Goal: Information Seeking & Learning: Learn about a topic

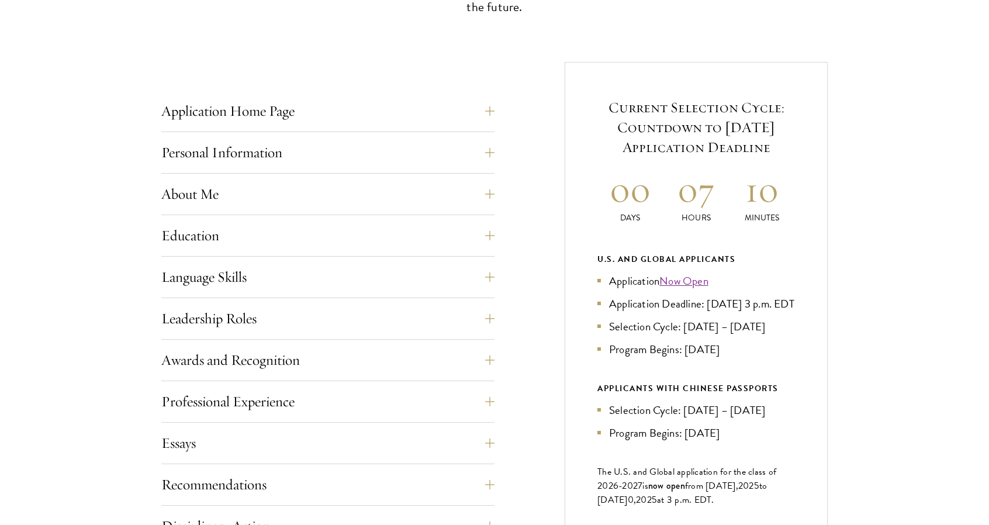
scroll to position [412, 0]
click at [483, 199] on button "About Me" at bounding box center [336, 194] width 333 height 28
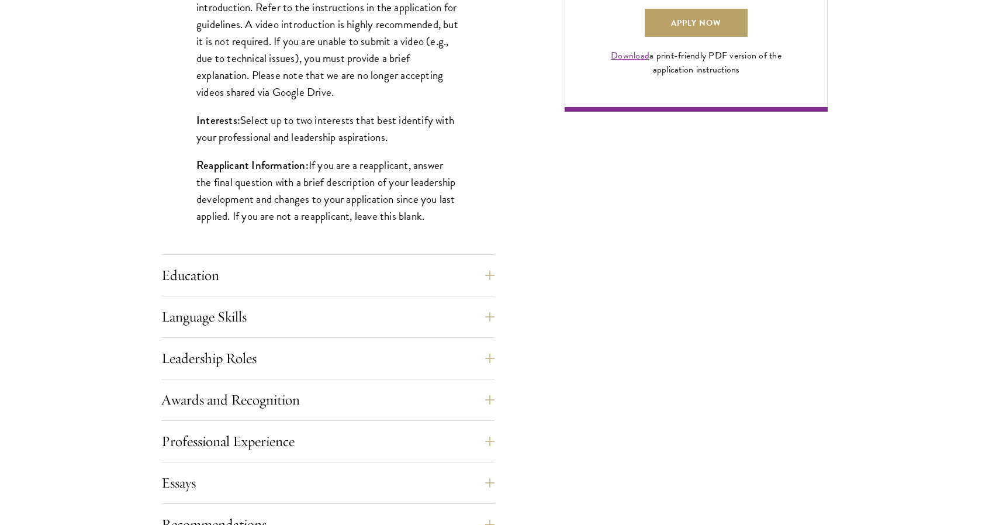
scroll to position [941, 0]
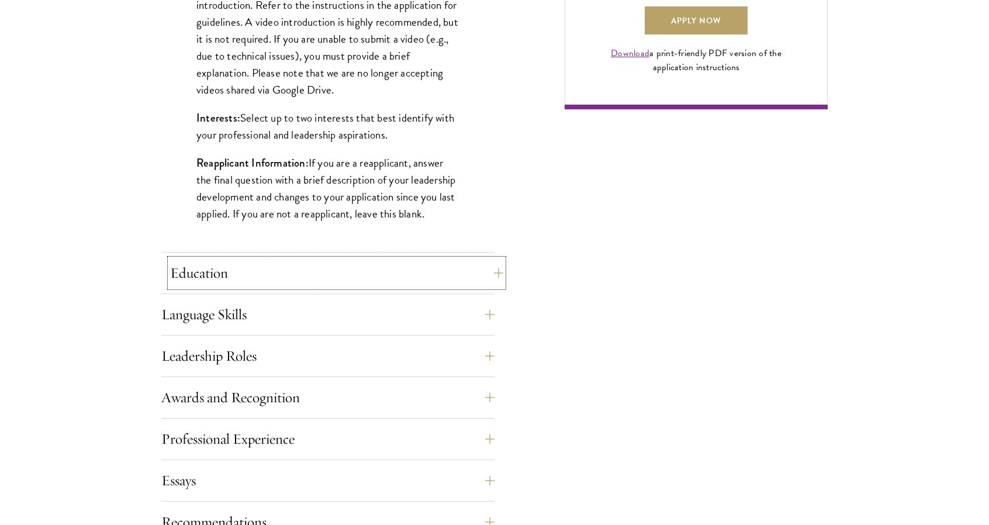
click at [442, 281] on button "Education" at bounding box center [336, 273] width 333 height 28
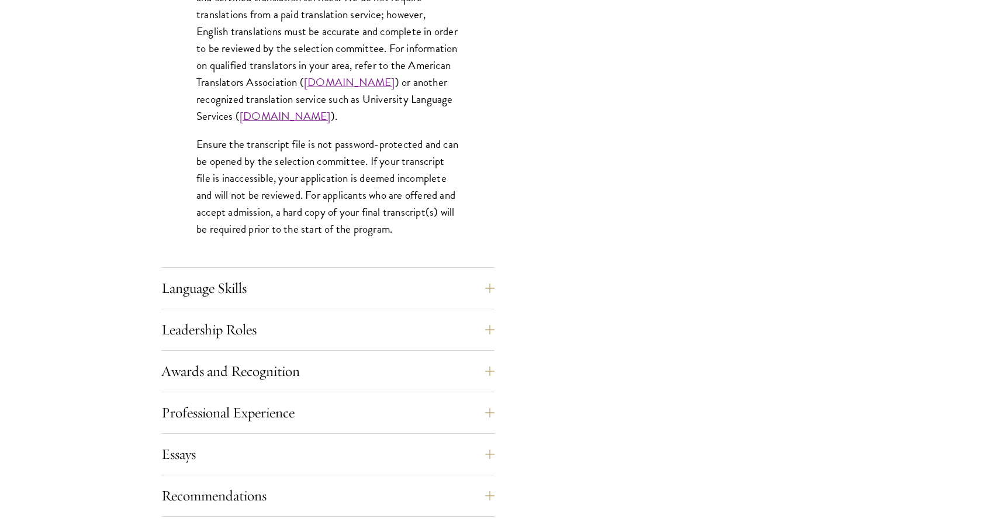
scroll to position [1799, 0]
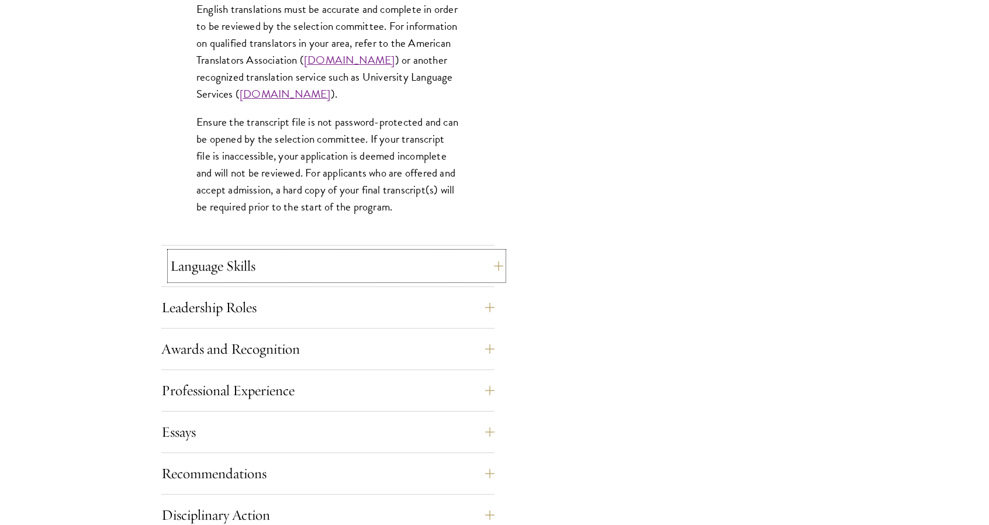
click at [453, 271] on button "Language Skills" at bounding box center [336, 266] width 333 height 28
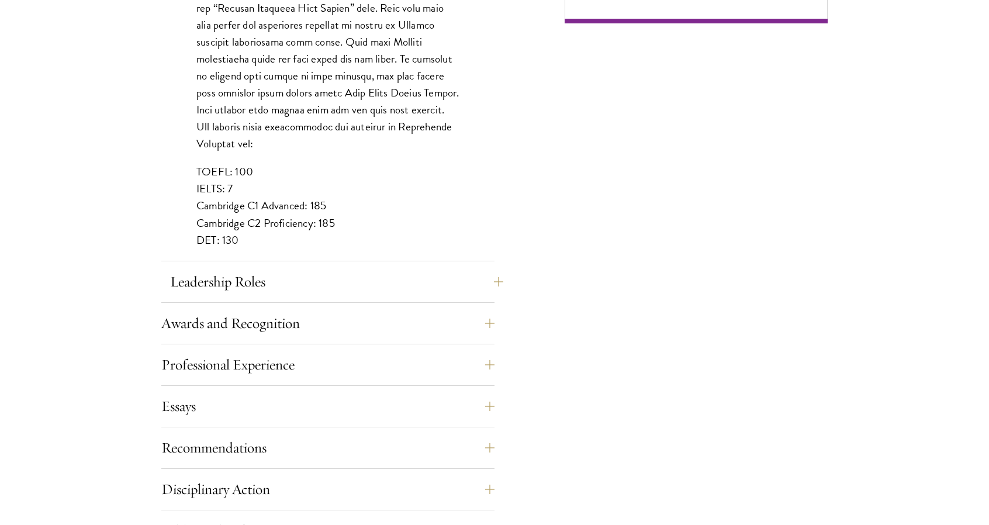
scroll to position [1029, 0]
click at [425, 281] on button "Leadership Roles" at bounding box center [336, 280] width 333 height 28
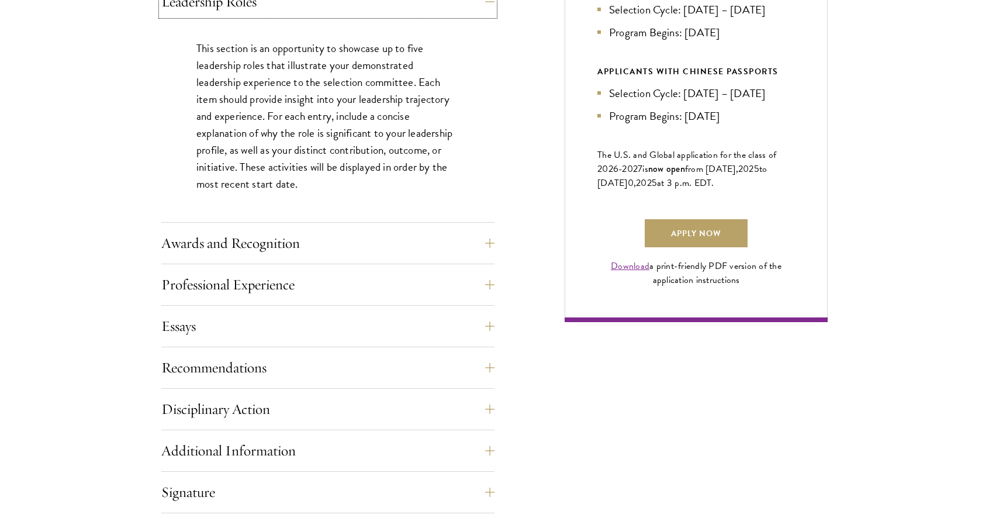
scroll to position [733, 0]
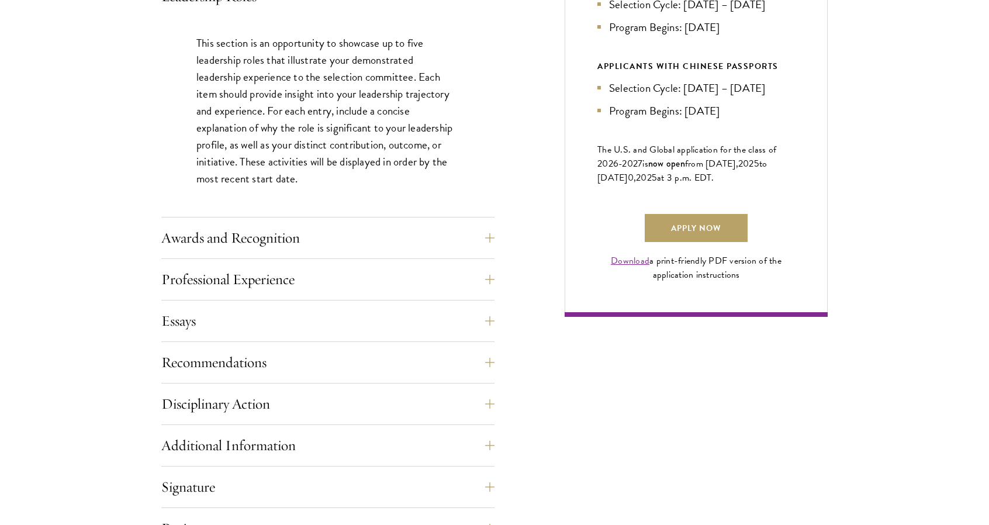
click at [590, 317] on div "Current Selection Cycle: Countdown to September 10, 2025 Application Deadline 0…" at bounding box center [696, 28] width 263 height 577
click at [442, 239] on button "Awards and Recognition" at bounding box center [336, 238] width 333 height 28
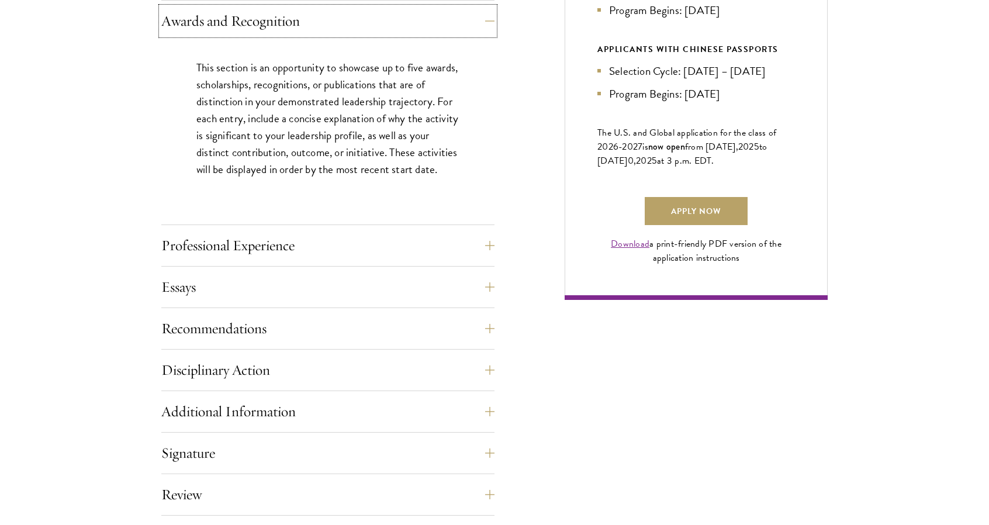
scroll to position [754, 0]
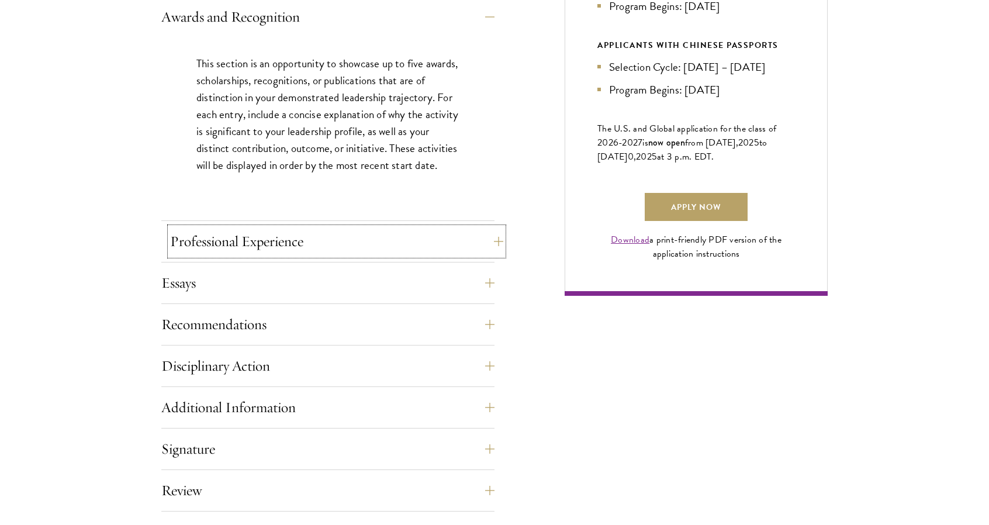
click at [367, 246] on button "Professional Experience" at bounding box center [336, 241] width 333 height 28
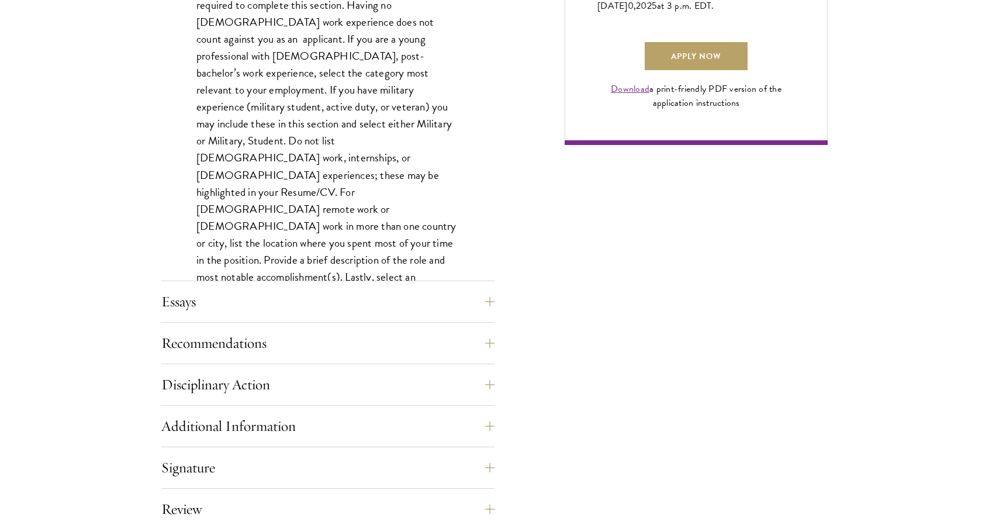
scroll to position [915, 0]
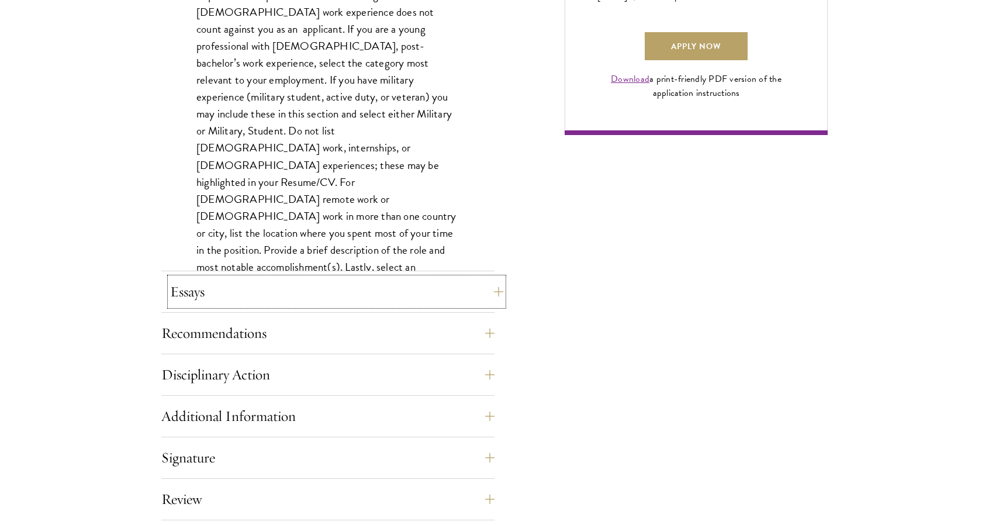
click at [395, 288] on button "Essays" at bounding box center [336, 292] width 333 height 28
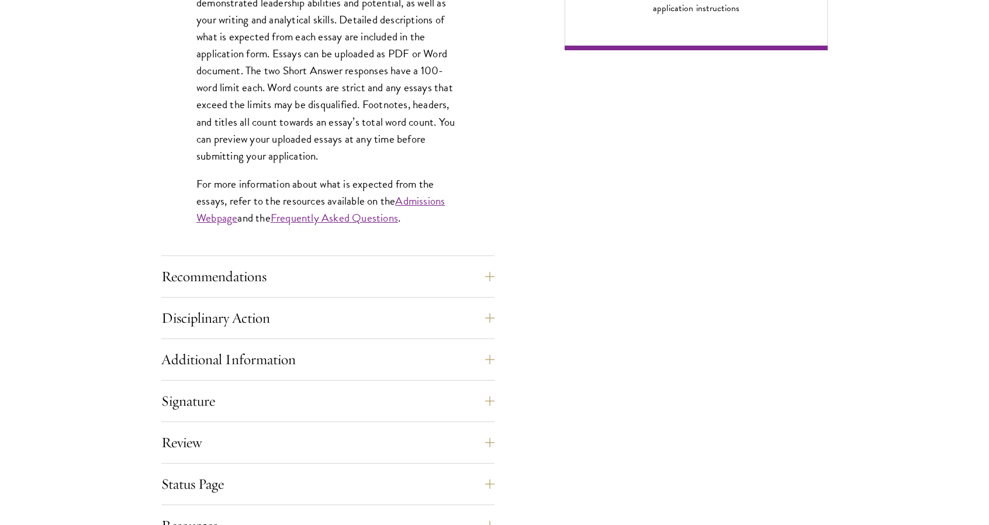
scroll to position [1006, 0]
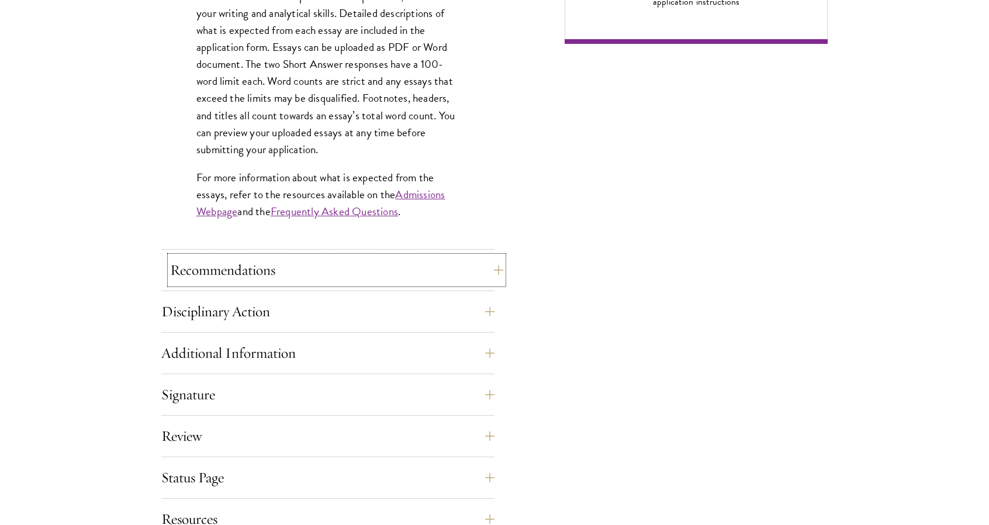
click at [473, 274] on button "Recommendations" at bounding box center [336, 270] width 333 height 28
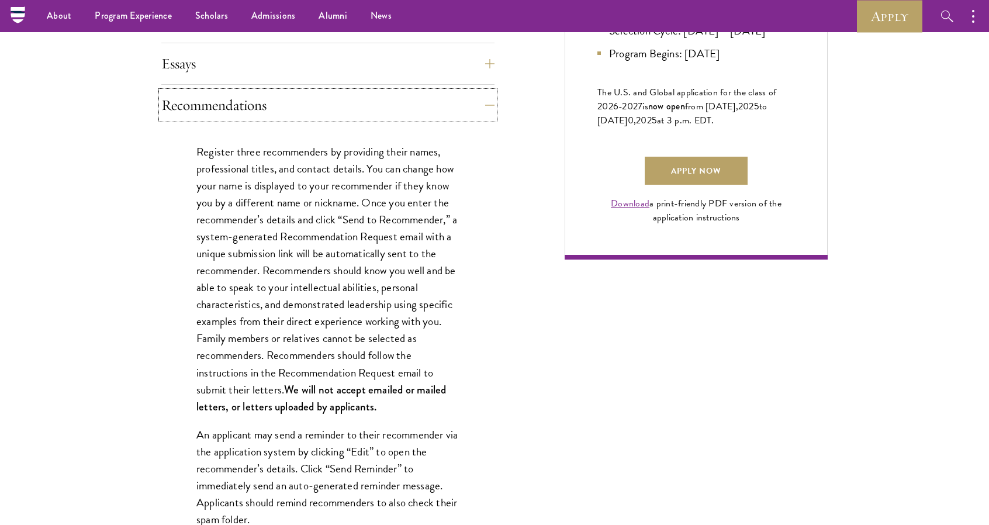
scroll to position [785, 0]
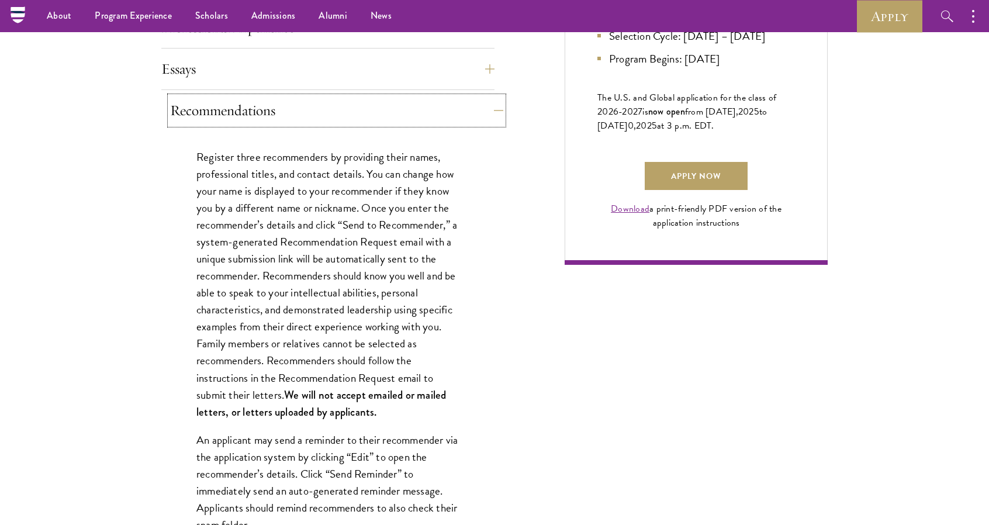
click at [470, 111] on button "Recommendations" at bounding box center [336, 110] width 333 height 28
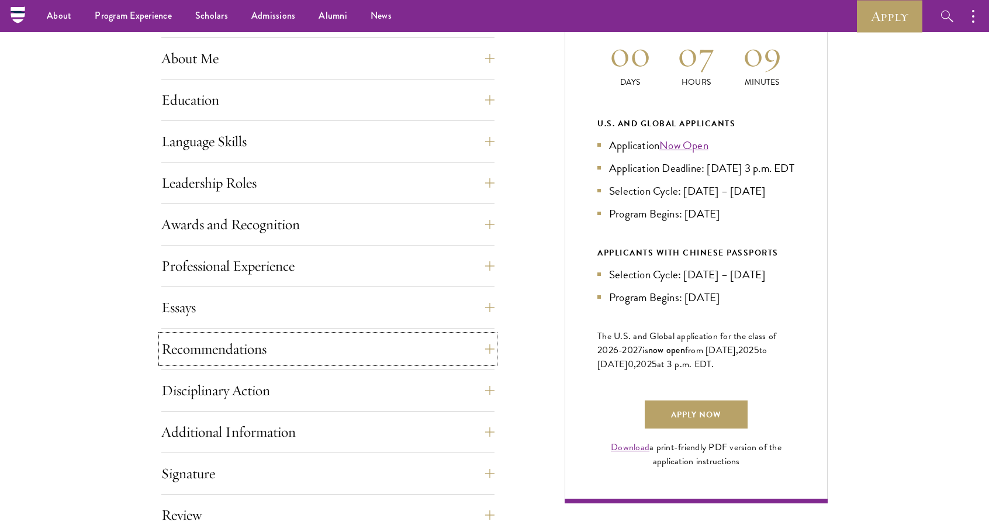
scroll to position [535, 0]
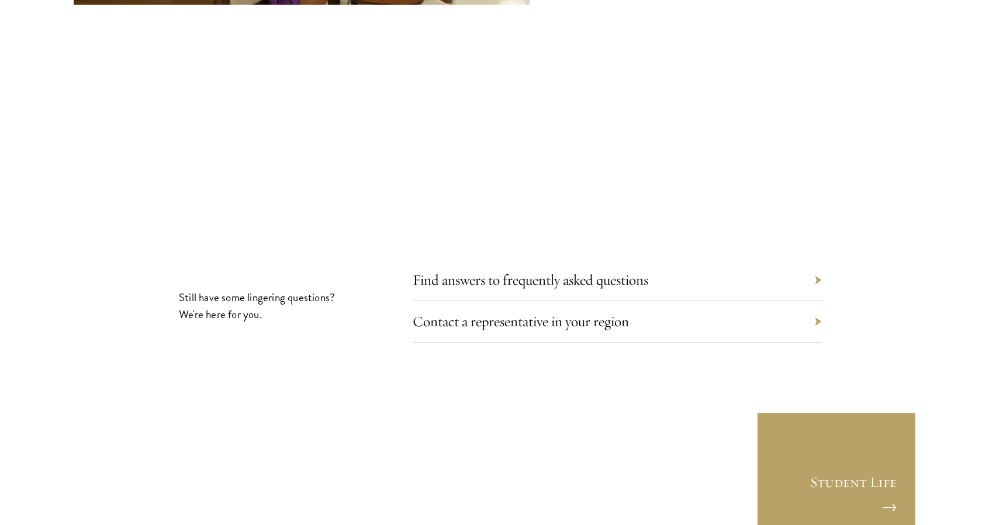
scroll to position [6561, 0]
click at [530, 270] on link "Find answers to frequently asked questions" at bounding box center [540, 279] width 236 height 18
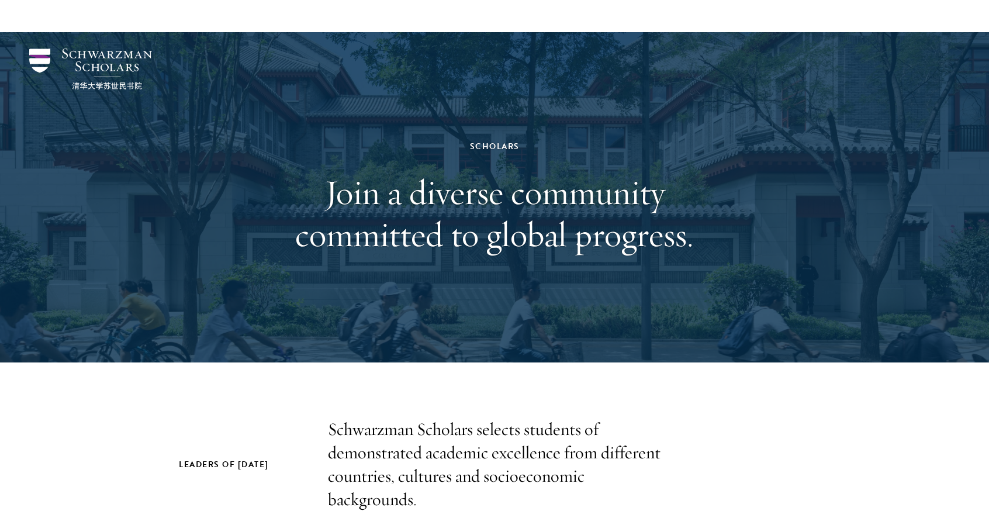
scroll to position [1504, 0]
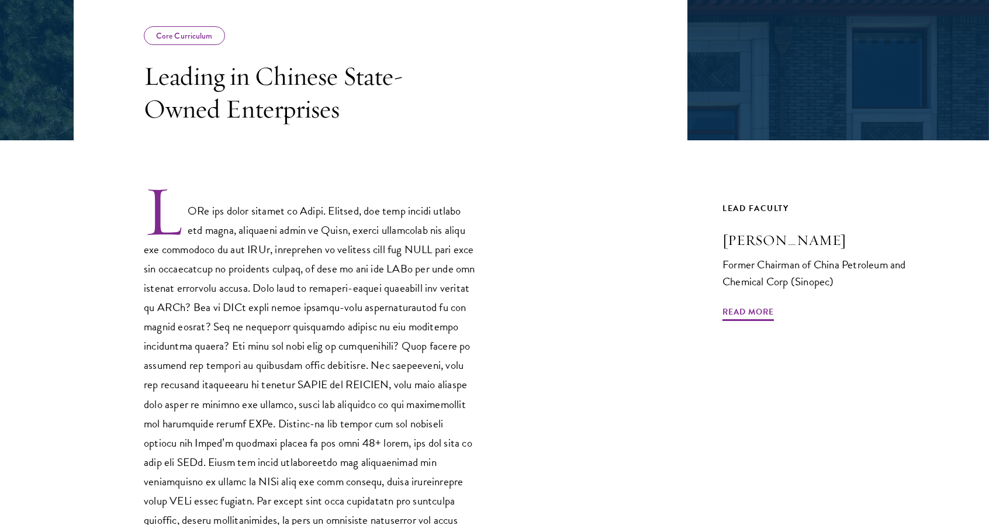
scroll to position [239, 0]
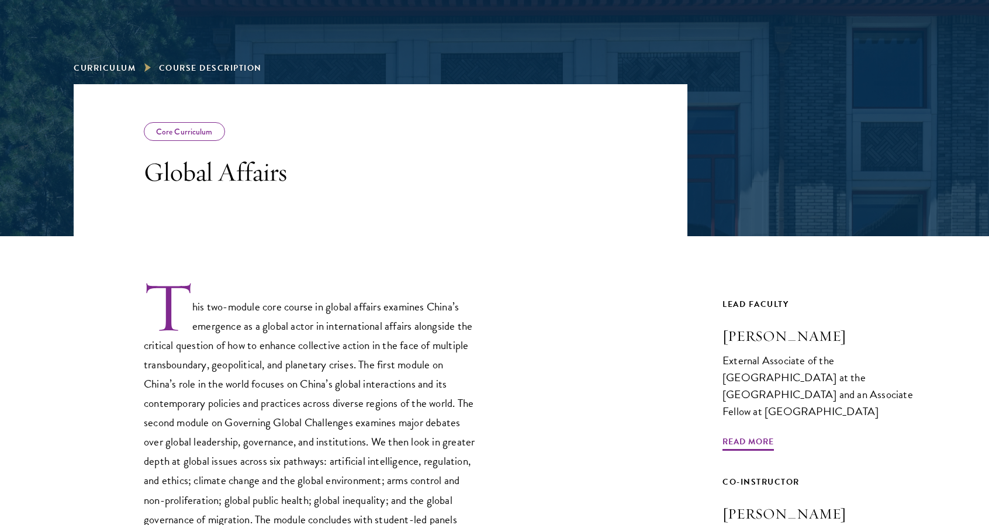
scroll to position [127, 0]
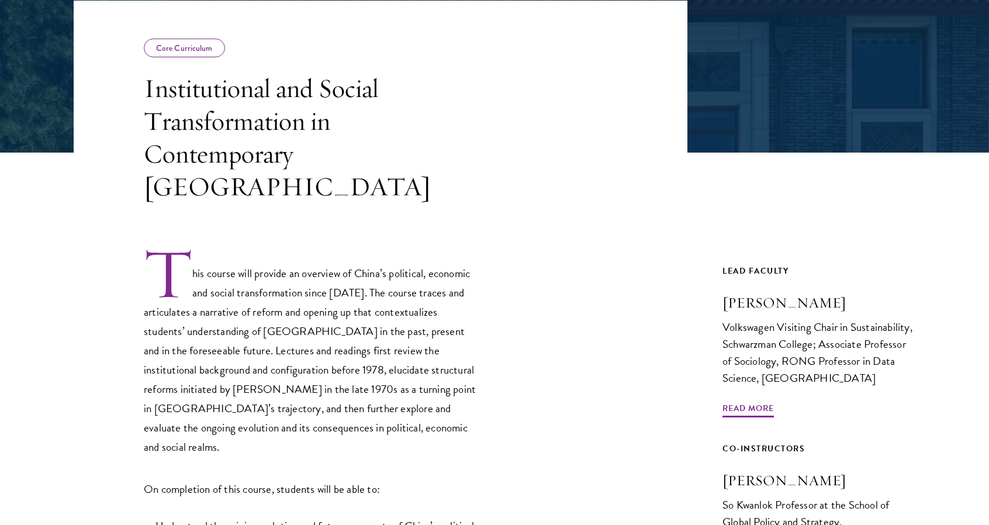
scroll to position [211, 0]
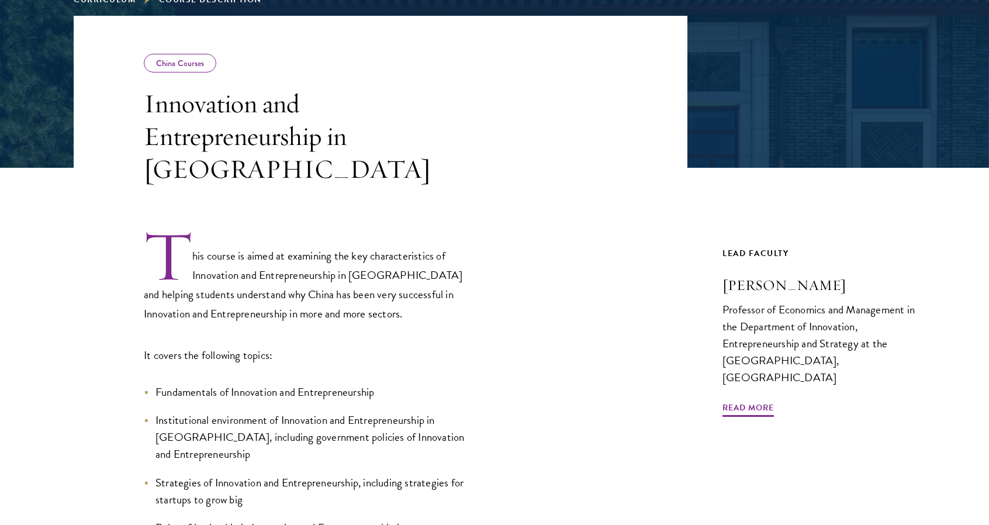
scroll to position [195, 0]
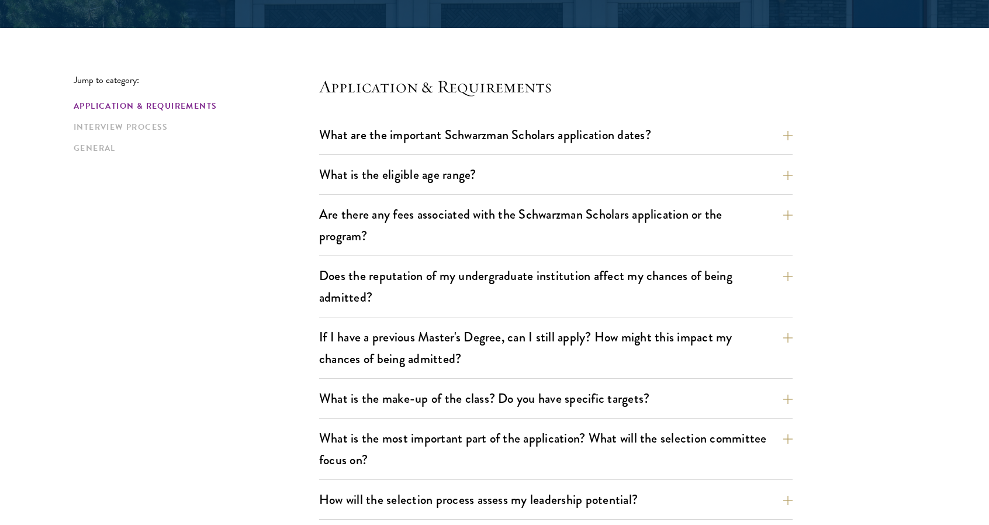
scroll to position [280, 0]
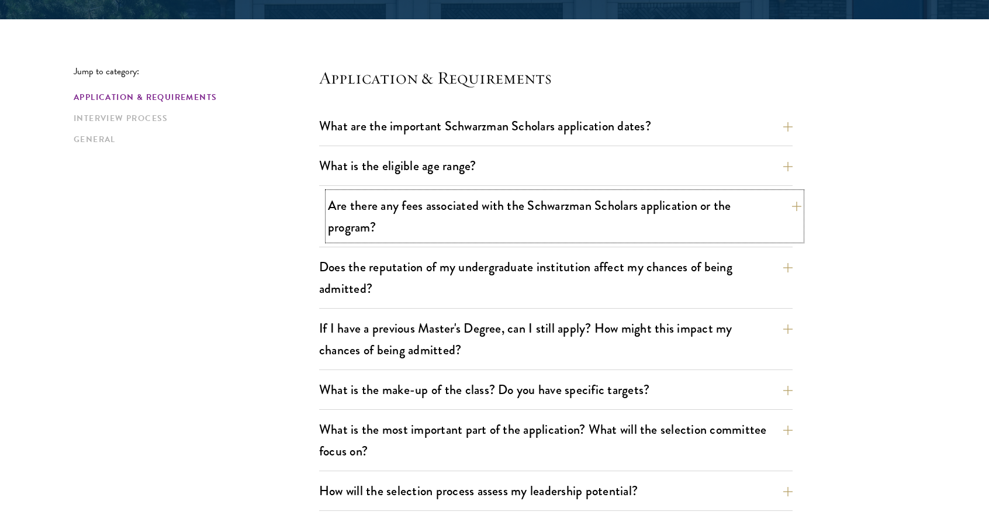
click at [718, 222] on button "Are there any fees associated with the Schwarzman Scholars application or the p…" at bounding box center [565, 216] width 474 height 48
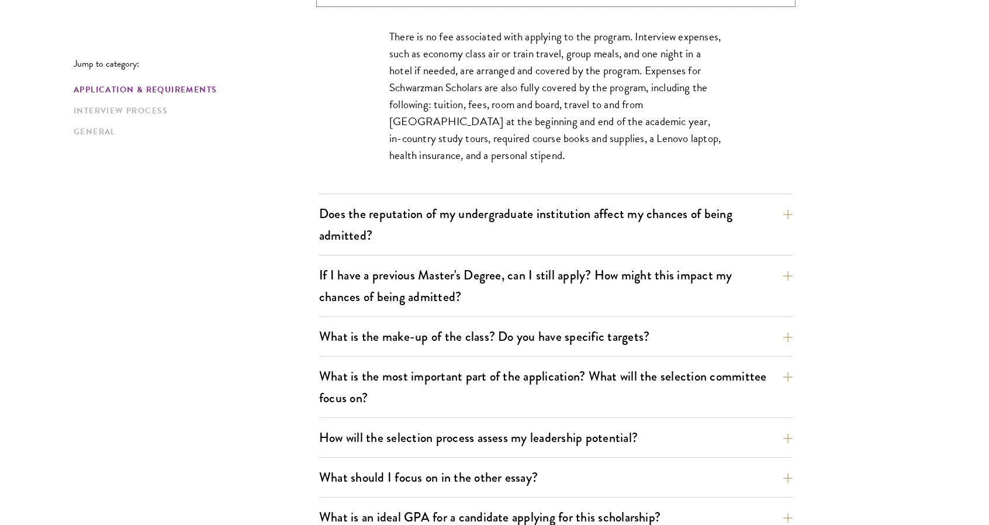
scroll to position [521, 0]
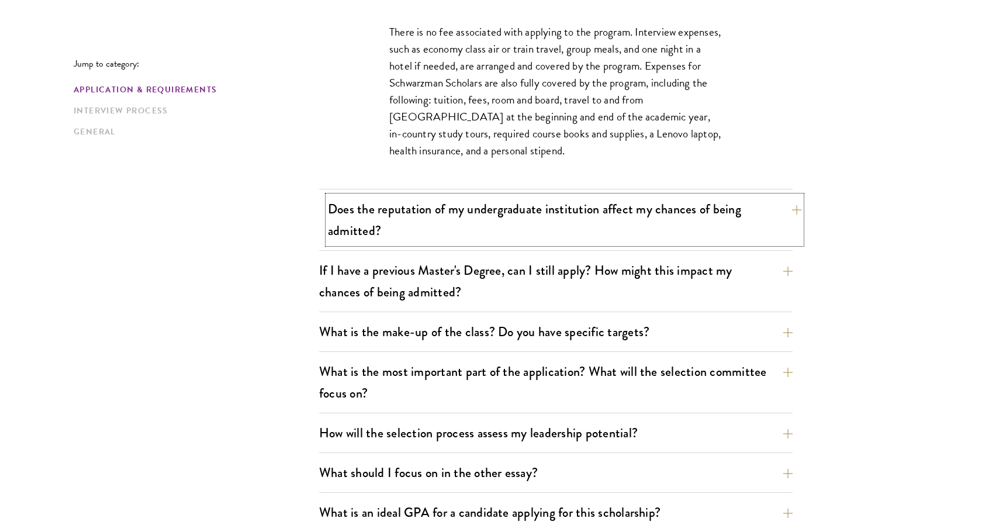
click at [655, 209] on button "Does the reputation of my undergraduate institution affect my chances of being …" at bounding box center [565, 220] width 474 height 48
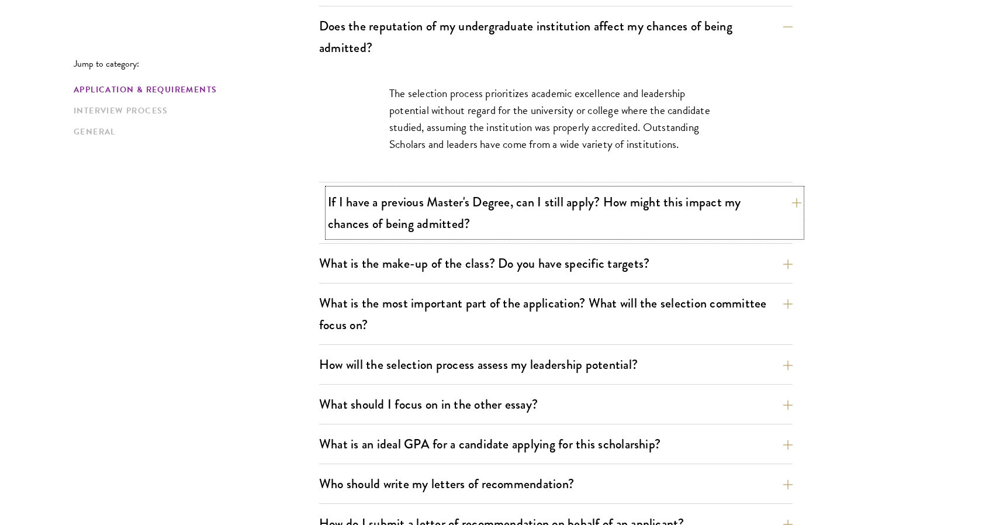
click at [706, 198] on button "If I have a previous Master's Degree, can I still apply? How might this impact …" at bounding box center [565, 213] width 474 height 48
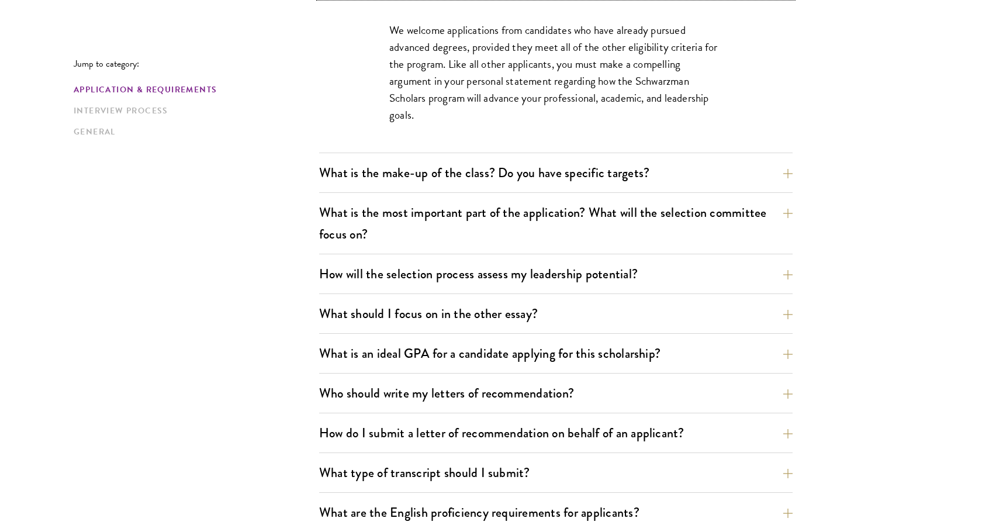
scroll to position [647, 0]
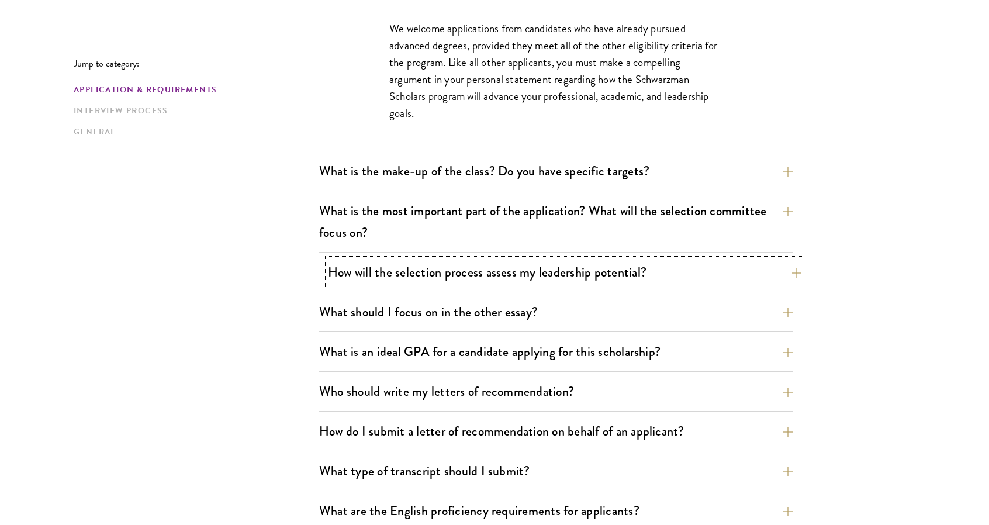
click at [480, 269] on button "How will the selection process assess my leadership potential?" at bounding box center [565, 272] width 474 height 26
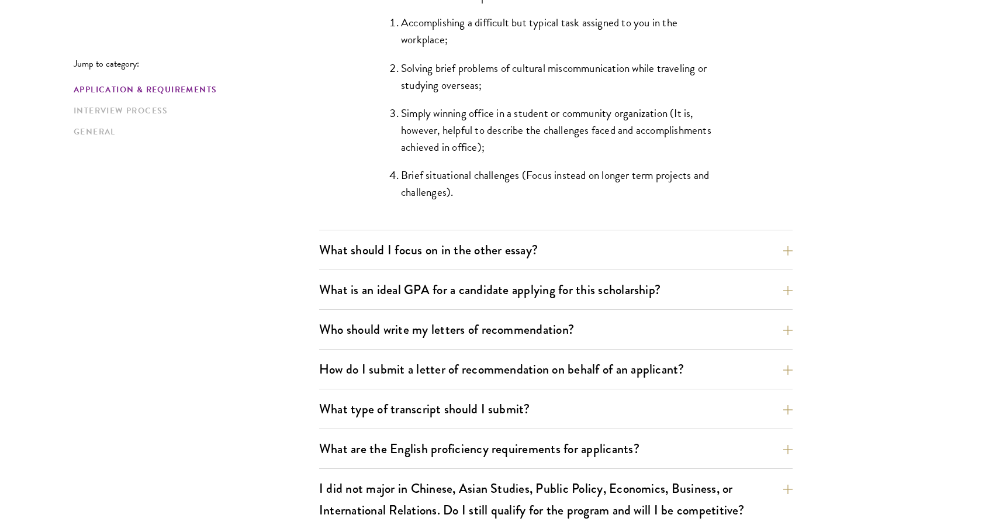
scroll to position [1178, 0]
click at [758, 245] on button "What should I focus on in the other essay?" at bounding box center [565, 249] width 474 height 26
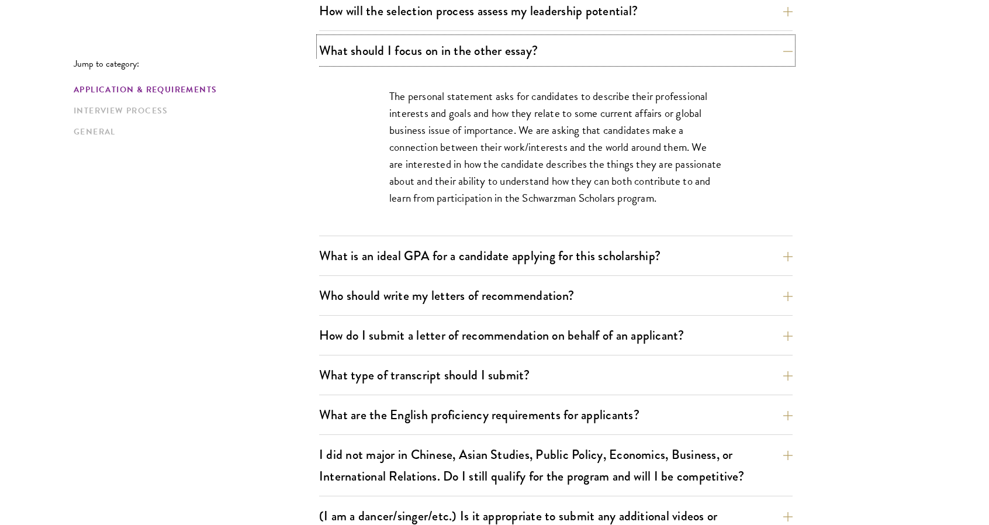
scroll to position [764, 0]
